Goal: Task Accomplishment & Management: Manage account settings

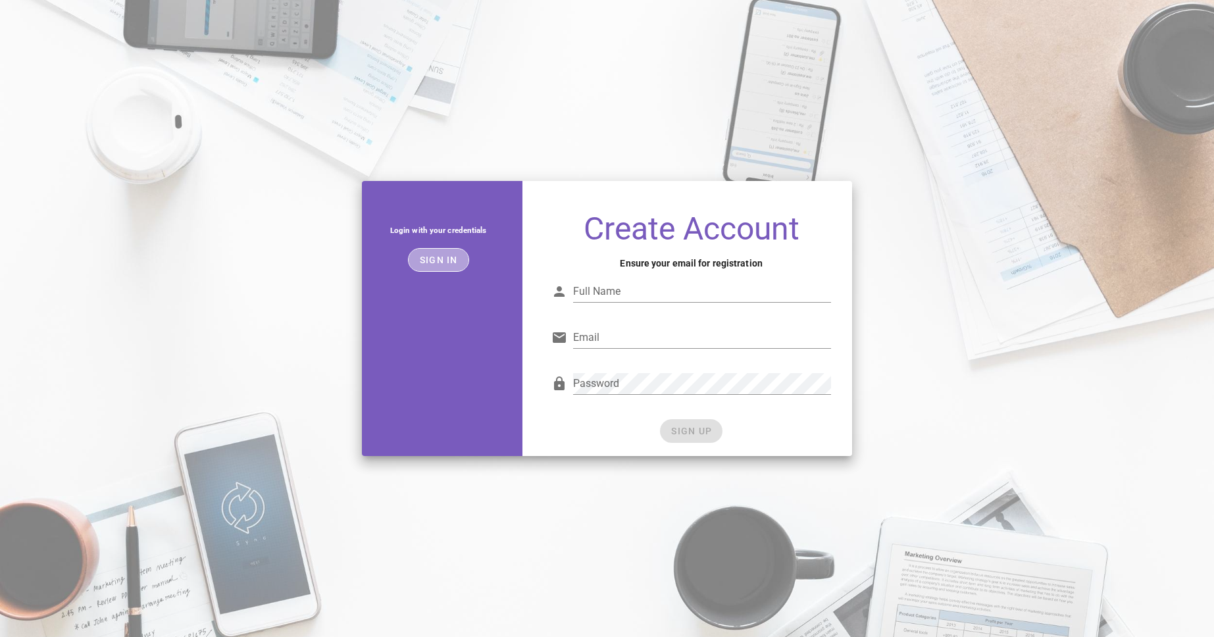
click at [448, 255] on span "Sign in" at bounding box center [438, 260] width 39 height 11
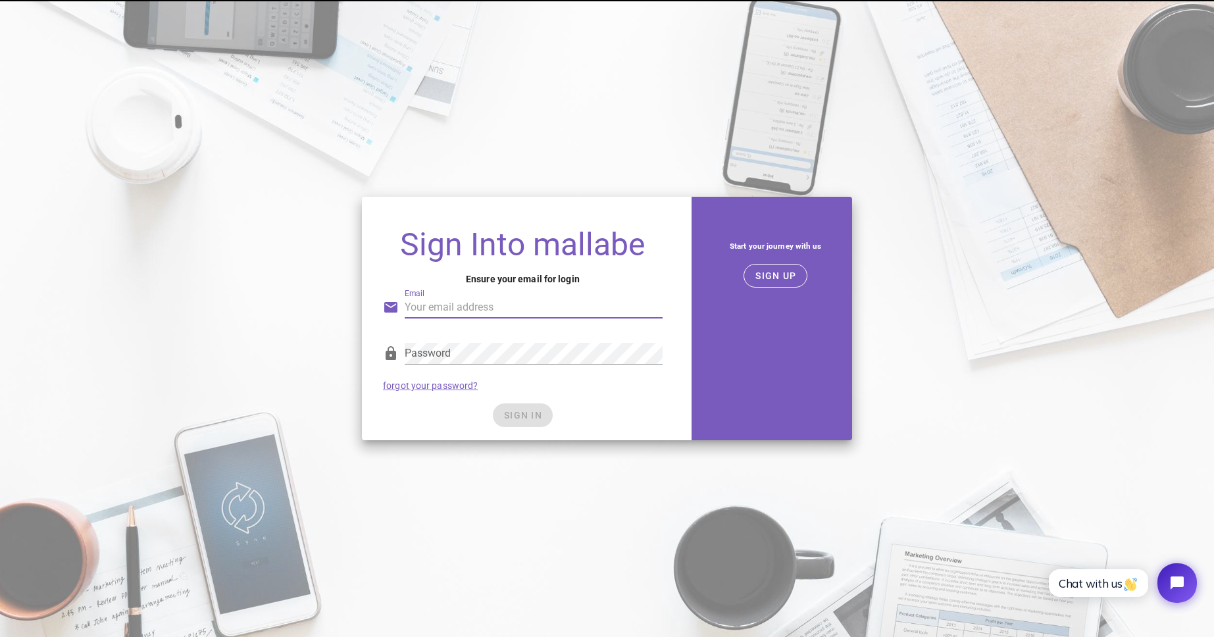
click at [534, 305] on input "Email" at bounding box center [534, 307] width 258 height 21
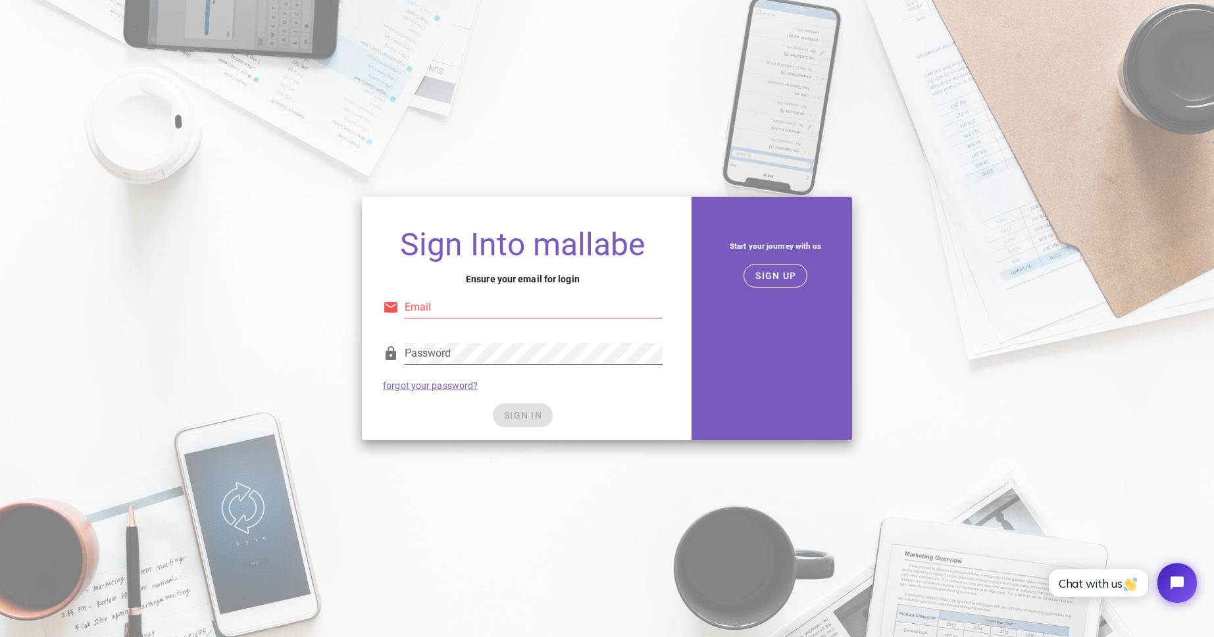
type input "mari@codekeeper.co"
click at [540, 315] on input "mari@codekeeper.co" at bounding box center [534, 307] width 258 height 21
click at [525, 412] on span "SIGN IN" at bounding box center [523, 415] width 39 height 11
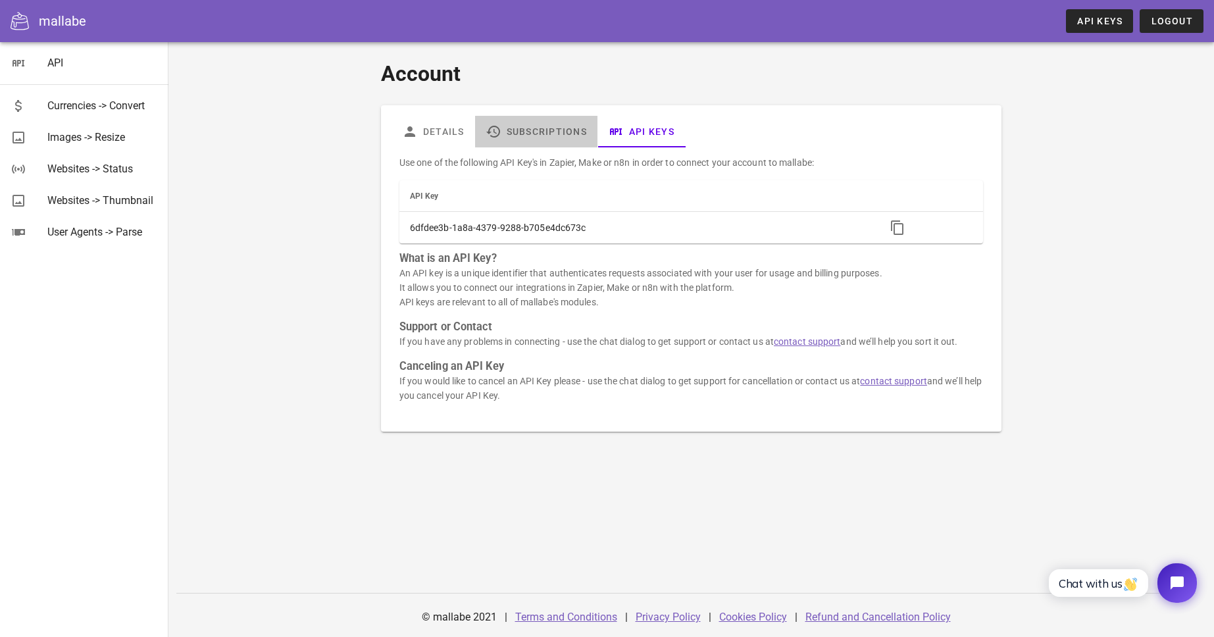
click at [566, 132] on link "Subscriptions" at bounding box center [536, 132] width 122 height 32
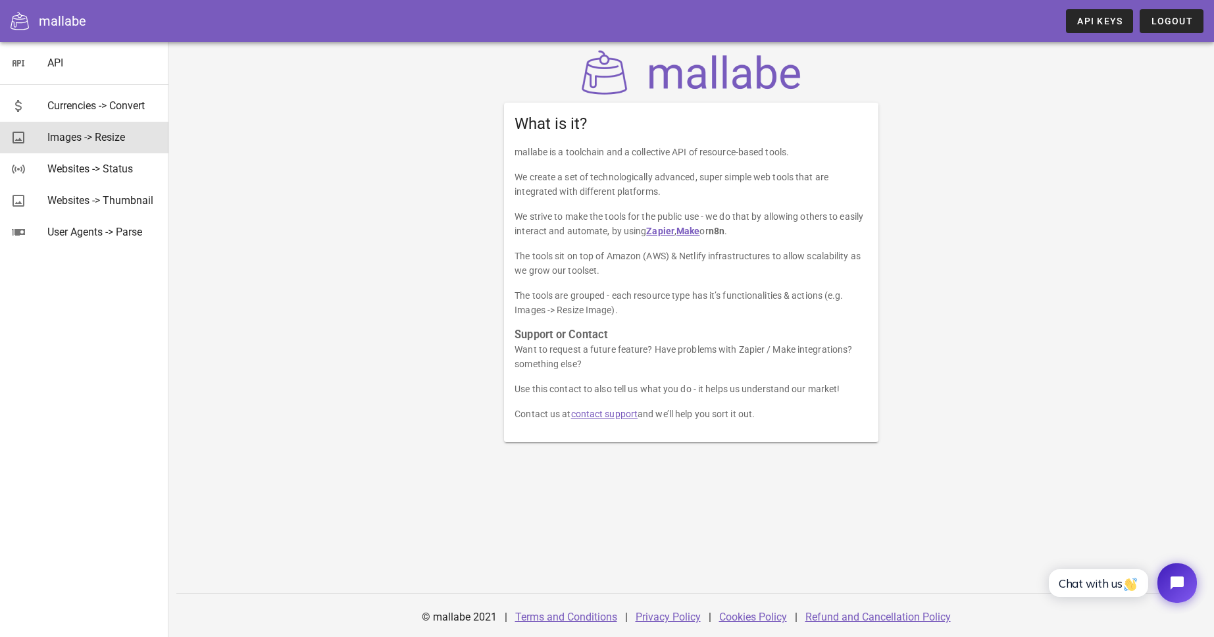
click at [70, 134] on div "Images -> Resize" at bounding box center [102, 137] width 111 height 13
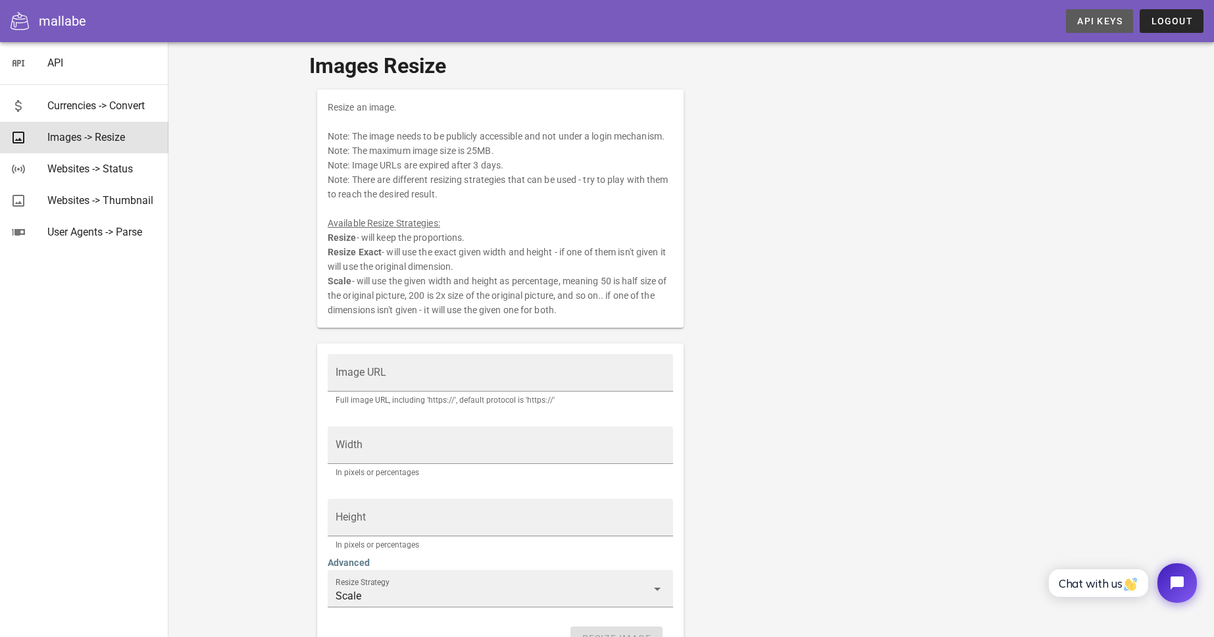
click at [1099, 21] on span "API Keys" at bounding box center [1100, 21] width 46 height 11
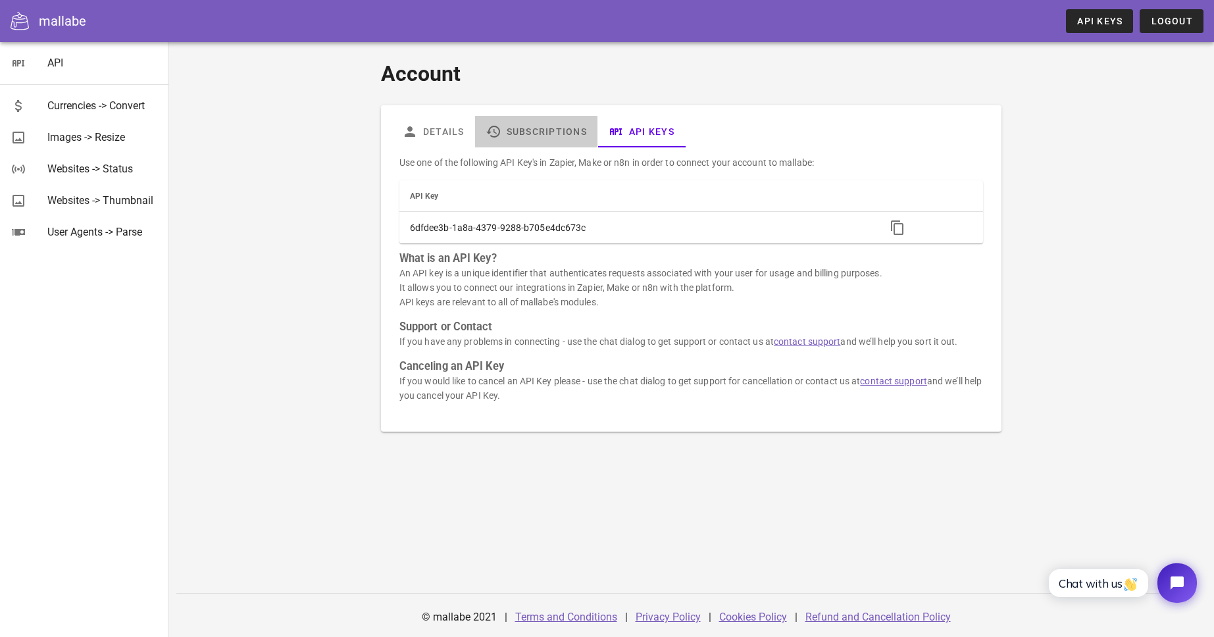
click at [544, 137] on link "Subscriptions" at bounding box center [536, 132] width 122 height 32
click at [558, 132] on link "Subscriptions" at bounding box center [536, 132] width 122 height 32
